Goal: Use online tool/utility: Utilize a website feature to perform a specific function

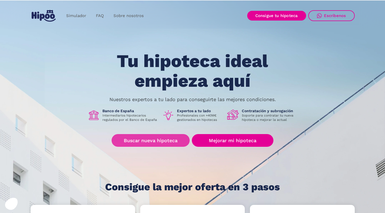
click at [165, 140] on link "Buscar nueva hipoteca" at bounding box center [150, 140] width 78 height 13
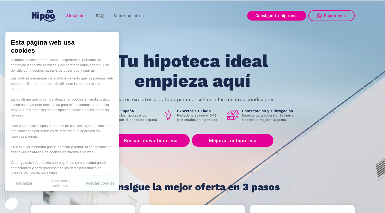
click at [72, 15] on link "Simulador" at bounding box center [76, 16] width 30 height 11
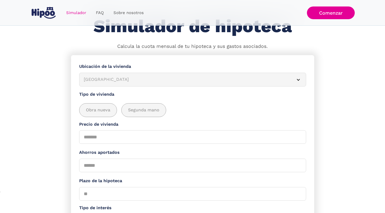
scroll to position [25, 0]
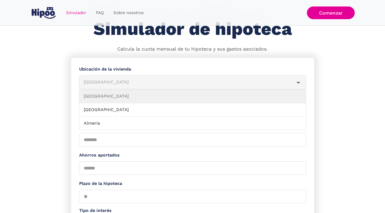
click at [110, 78] on article "[GEOGRAPHIC_DATA]" at bounding box center [192, 82] width 227 height 14
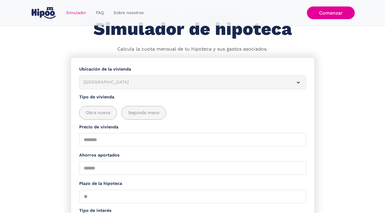
click at [108, 81] on div "Albacete" at bounding box center [186, 82] width 205 height 7
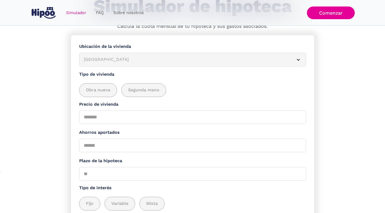
scroll to position [0, 0]
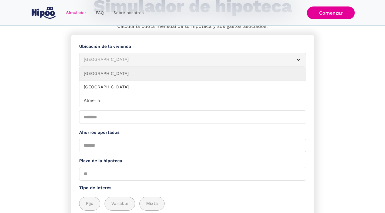
click at [104, 66] on article "Albacete" at bounding box center [192, 60] width 227 height 14
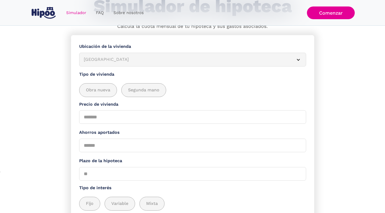
click at [104, 66] on article "Albacete" at bounding box center [192, 60] width 227 height 14
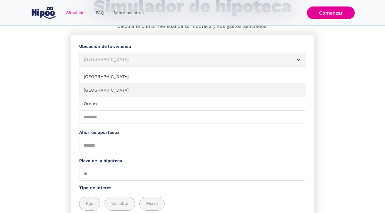
click at [102, 91] on link "Navarra" at bounding box center [192, 90] width 226 height 13
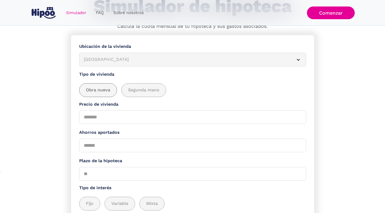
click at [109, 94] on div "add_description_here" at bounding box center [97, 89] width 37 height 13
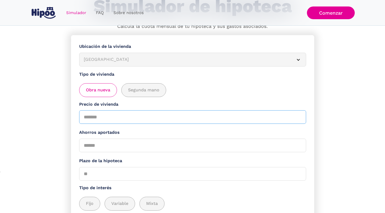
click at [100, 116] on input "Precio de vivienda" at bounding box center [192, 116] width 227 height 13
type input "******"
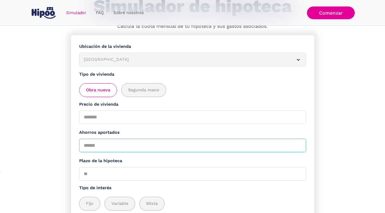
click at [121, 149] on input "Ahorros aportados" at bounding box center [192, 144] width 227 height 13
click at [114, 161] on label "Plazo de la hipoteca" at bounding box center [192, 160] width 227 height 7
click at [114, 167] on input "Plazo de la hipoteca" at bounding box center [192, 173] width 227 height 13
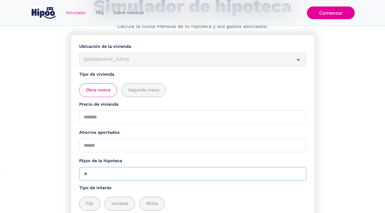
type input "**"
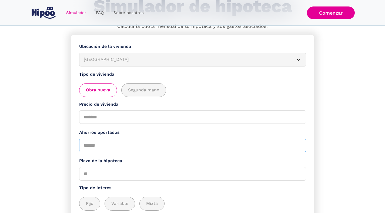
click at [91, 149] on input "Ahorros aportados" at bounding box center [192, 144] width 227 height 13
type input "*****"
click at [92, 201] on span "Fijo" at bounding box center [90, 203] width 8 height 7
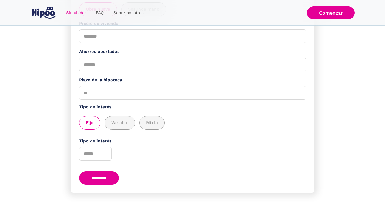
scroll to position [130, 0]
click at [95, 180] on input "********" at bounding box center [99, 177] width 40 height 13
click at [92, 155] on input "Tipo de interés" at bounding box center [95, 153] width 32 height 13
type input "*"
click at [95, 179] on input "********" at bounding box center [99, 177] width 40 height 13
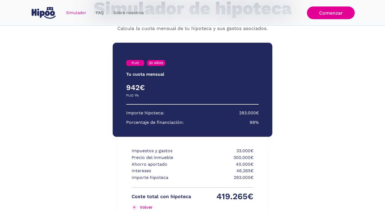
scroll to position [47, 0]
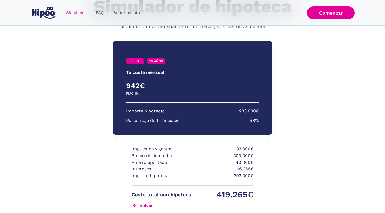
scroll to position [106, 0]
